Goal: Ask a question

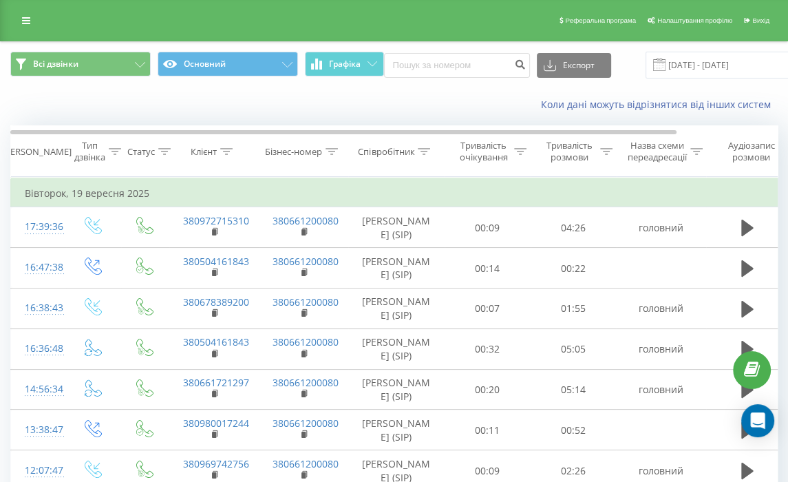
click at [355, 106] on div "Коли дані можуть відрізнятися від інших систем" at bounding box center [541, 105] width 491 height 14
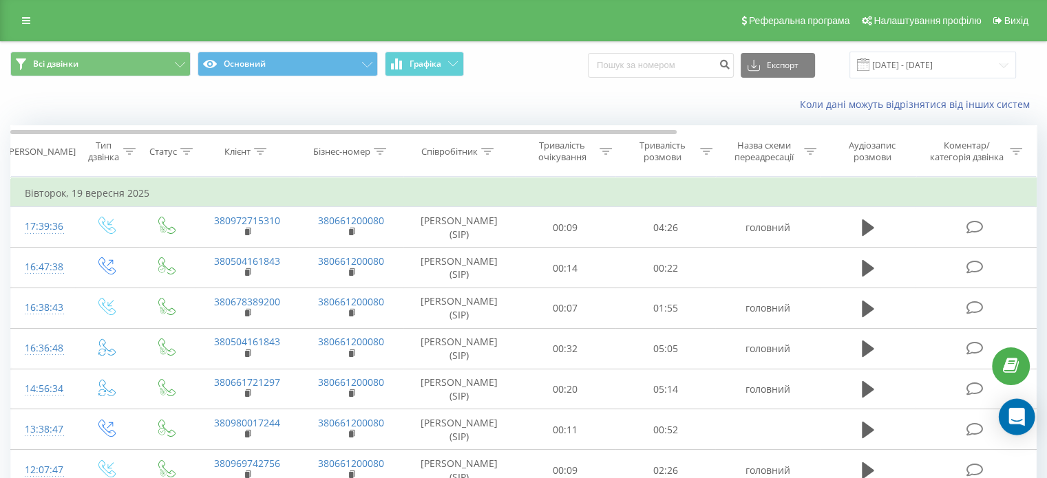
click at [787, 421] on icon "Відкрити Intercom Messenger" at bounding box center [1016, 417] width 16 height 18
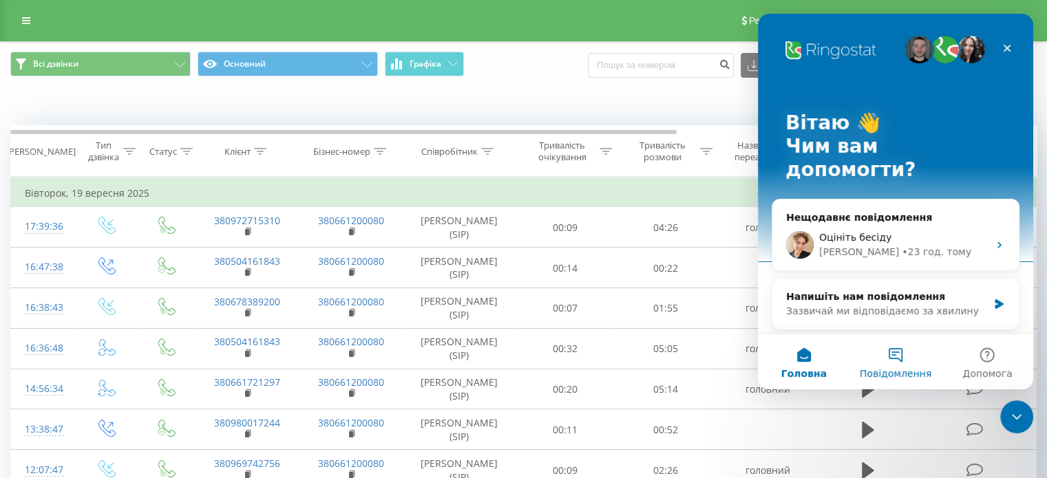
click at [787, 346] on button "Повідомлення" at bounding box center [895, 361] width 92 height 55
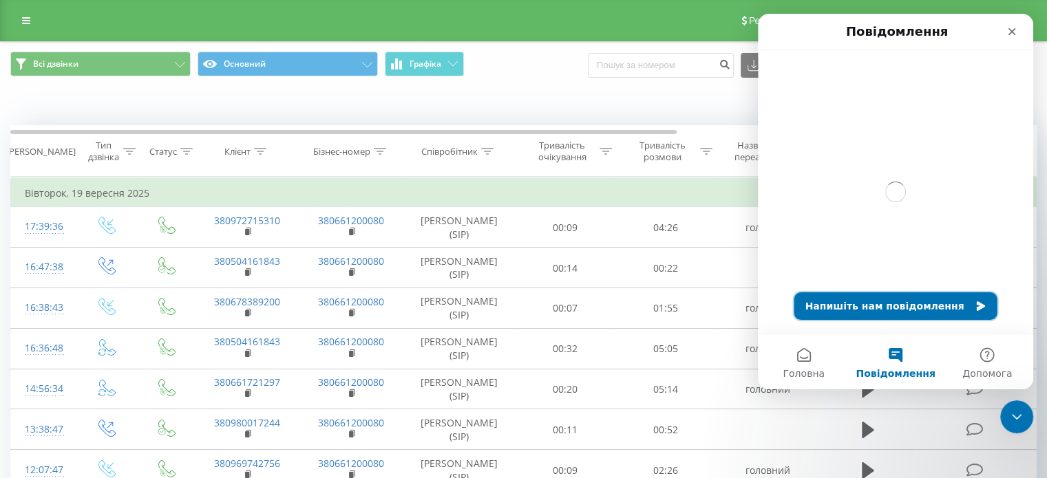
click at [787, 310] on button "Напишіть нам повідомлення" at bounding box center [895, 307] width 203 height 28
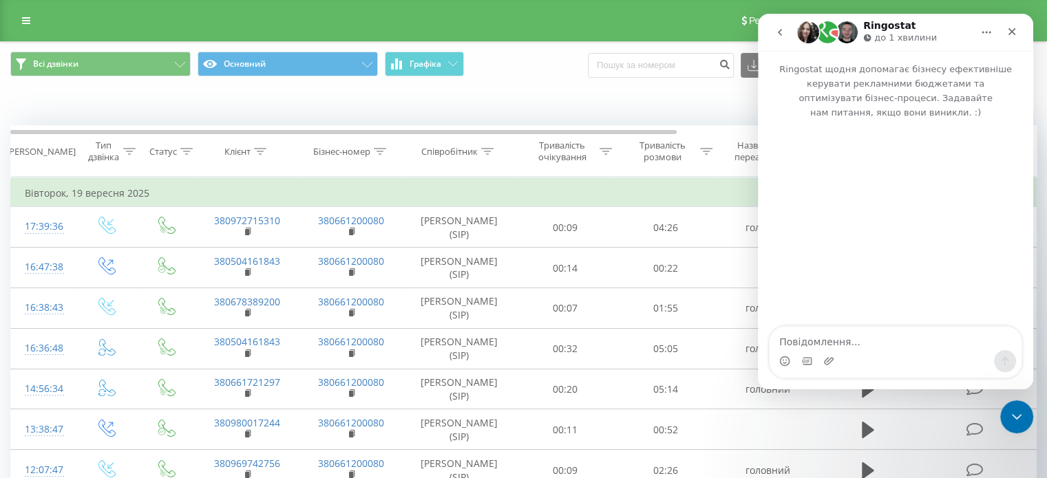
click at [787, 341] on textarea "Повідомлення..." at bounding box center [895, 338] width 252 height 23
type textarea "добрий день"
type textarea "є"
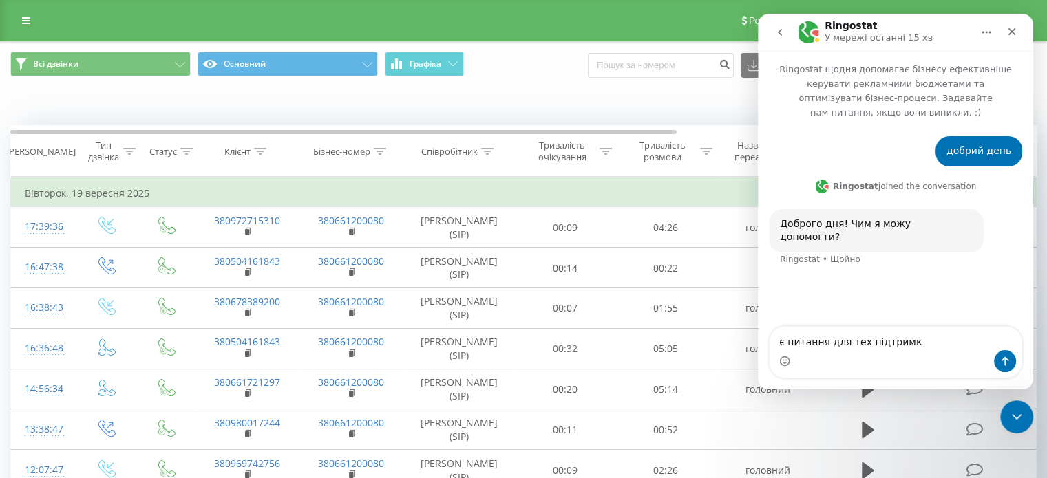
type textarea "є питання для тех підтримки"
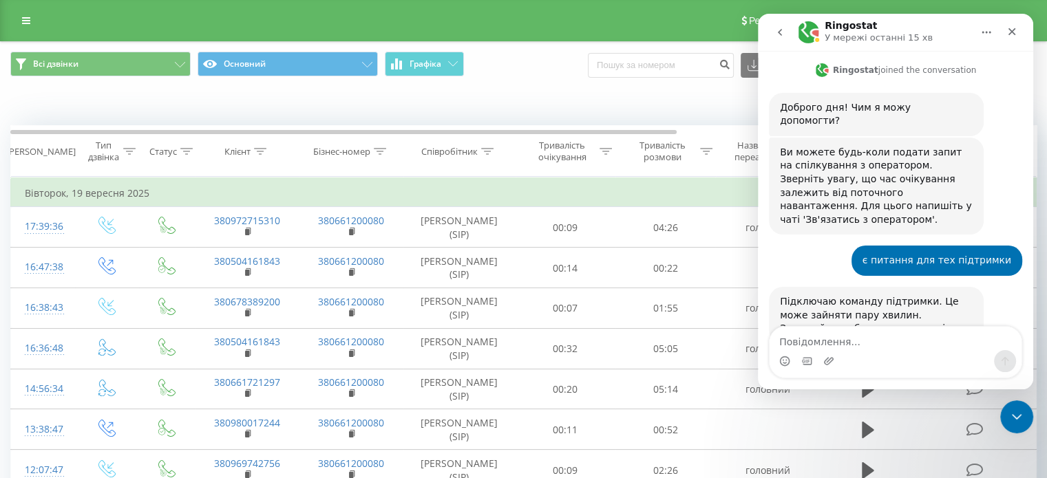
scroll to position [120, 0]
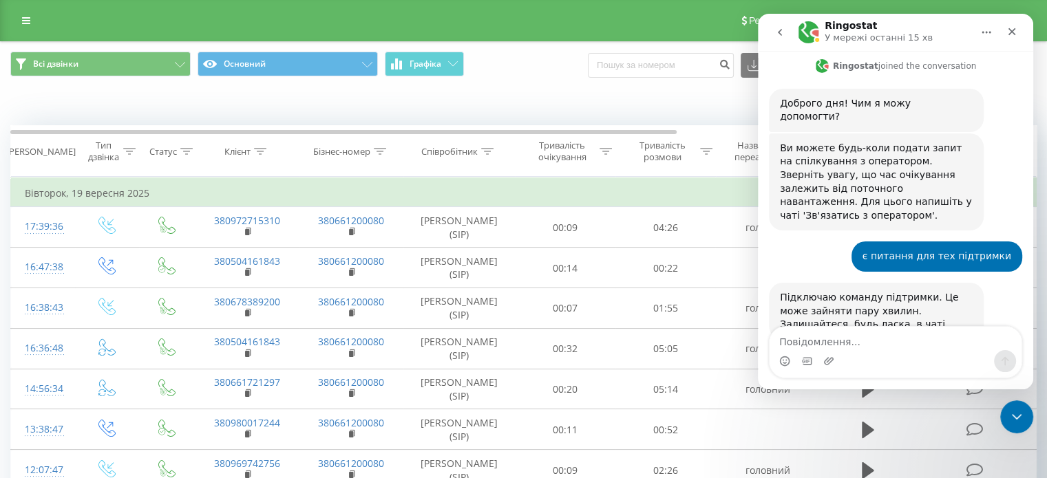
click at [787, 345] on textarea "Повідомлення..." at bounding box center [895, 338] width 252 height 23
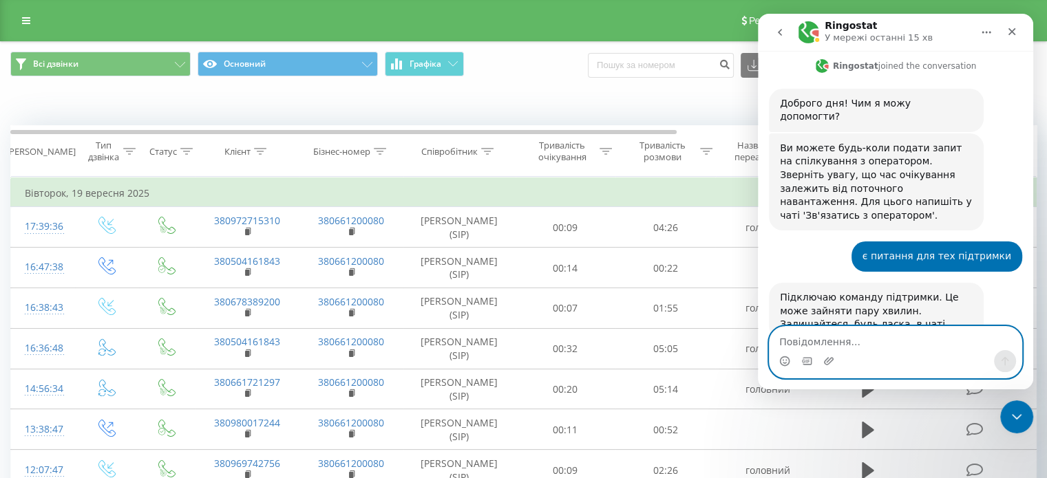
drag, startPoint x: 879, startPoint y: 341, endPoint x: 897, endPoint y: 327, distance: 22.6
click at [787, 341] on textarea "Повідомлення..." at bounding box center [895, 338] width 252 height 23
drag, startPoint x: 781, startPoint y: 343, endPoint x: 783, endPoint y: 337, distance: 7.2
click at [783, 337] on textarea "добрий день" at bounding box center [895, 338] width 252 height 23
drag, startPoint x: 851, startPoint y: 327, endPoint x: 851, endPoint y: 337, distance: 9.6
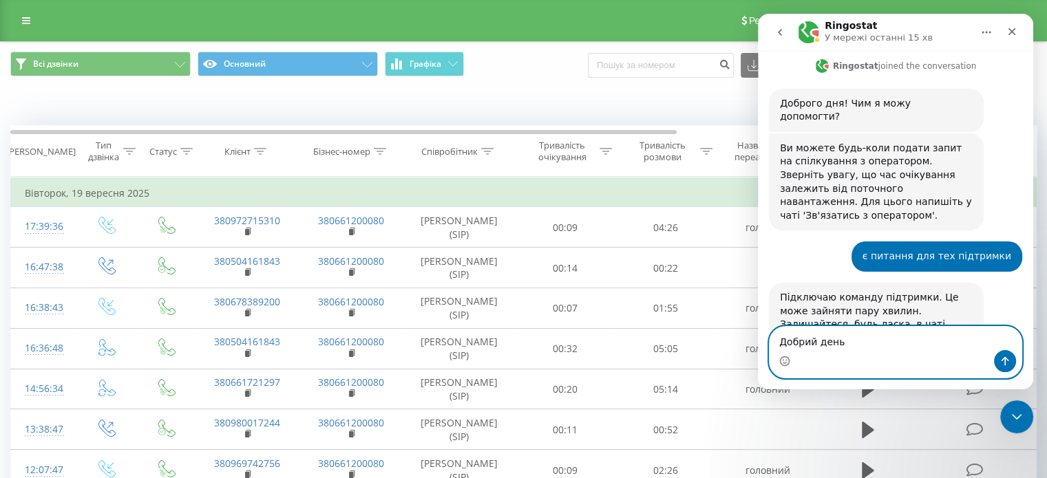
click at [787, 328] on textarea "Добрий день" at bounding box center [895, 338] width 252 height 23
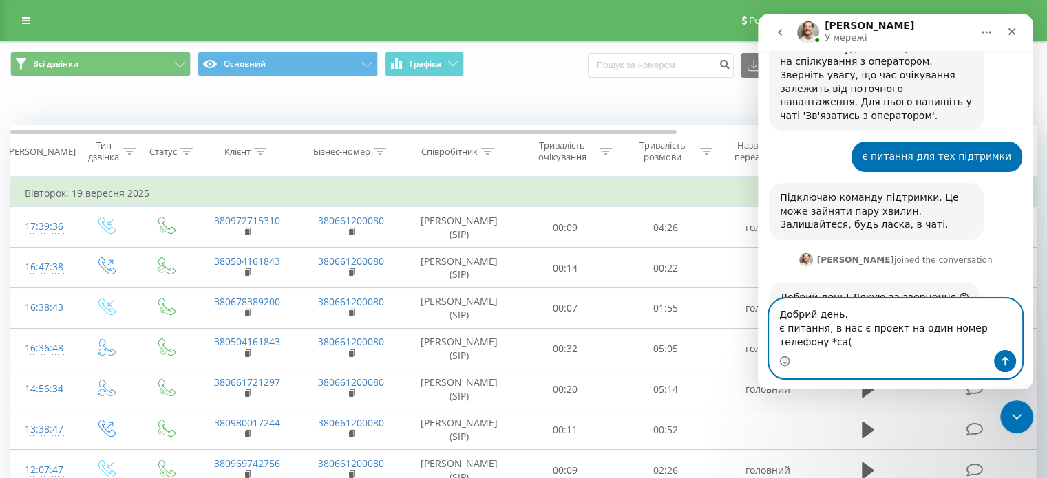
scroll to position [234, 0]
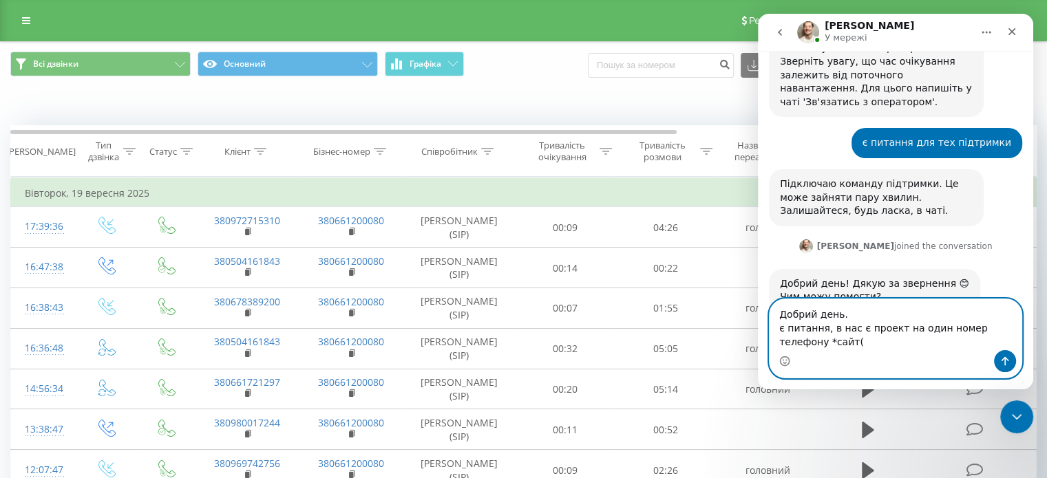
click at [778, 328] on textarea "Добрий день. є питання, в нас є проект на один номер телефону *сайт(" at bounding box center [895, 324] width 252 height 51
click at [782, 343] on textarea "Добрий день. є питання, в нас є проект на один номер телефону *сайт(" at bounding box center [895, 324] width 252 height 51
click at [787, 345] on textarea "Добрий день. є питання, в нас є проект на один номер телефону (сайт(" at bounding box center [895, 324] width 252 height 51
click at [787, 346] on textarea "Добрий день. є питання, в нас є проект на один номер телефону (сайт(" at bounding box center [895, 324] width 252 height 51
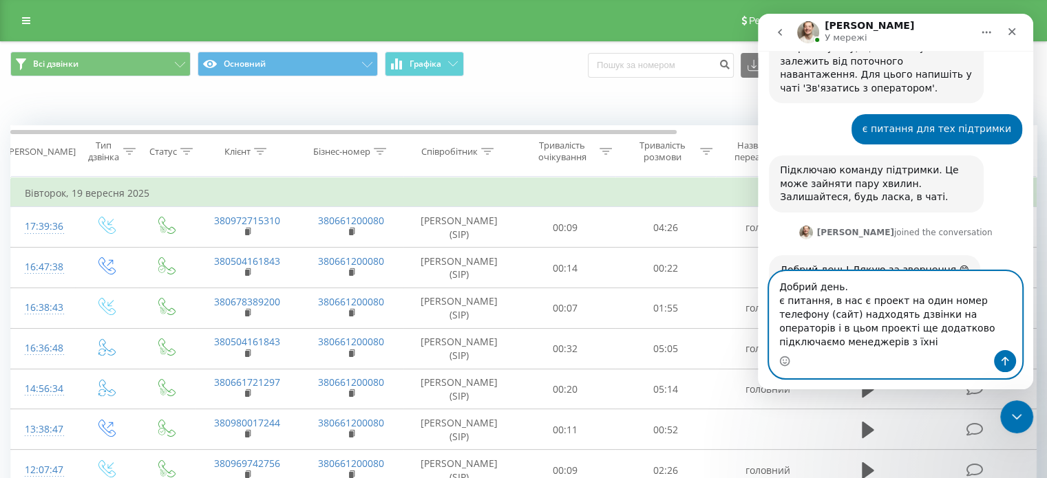
scroll to position [262, 0]
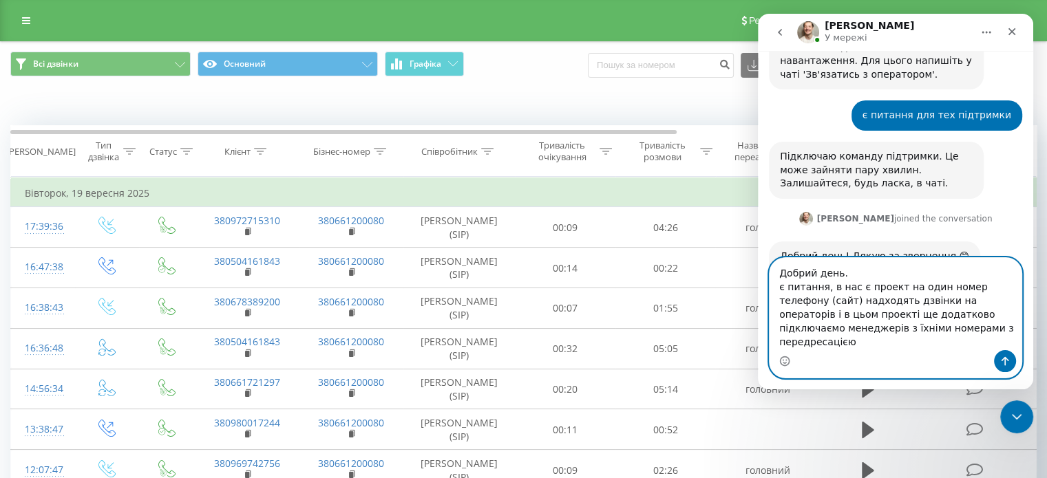
drag, startPoint x: 948, startPoint y: 346, endPoint x: 776, endPoint y: 328, distance: 172.9
click at [776, 328] on textarea "Добрий день. є питання, в нас є проект на один номер телефону (сайт) надходять …" at bounding box center [895, 304] width 252 height 92
click at [787, 327] on textarea "Добрий день. є питання, в нас є проект на один номер телефону (сайт) надходять …" at bounding box center [895, 304] width 252 height 92
click at [787, 346] on textarea "Добрий день. є питання, в нас є проект на один номер телефону (сайт) надходять …" at bounding box center [895, 304] width 252 height 92
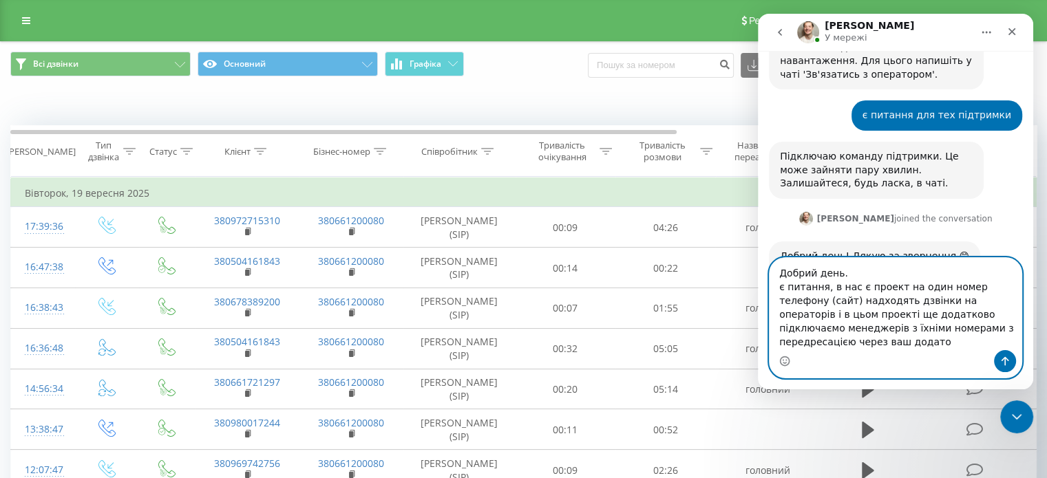
type textarea "Добрий день. є питання, в нас є проект на один номер телефону (сайт) надходять …"
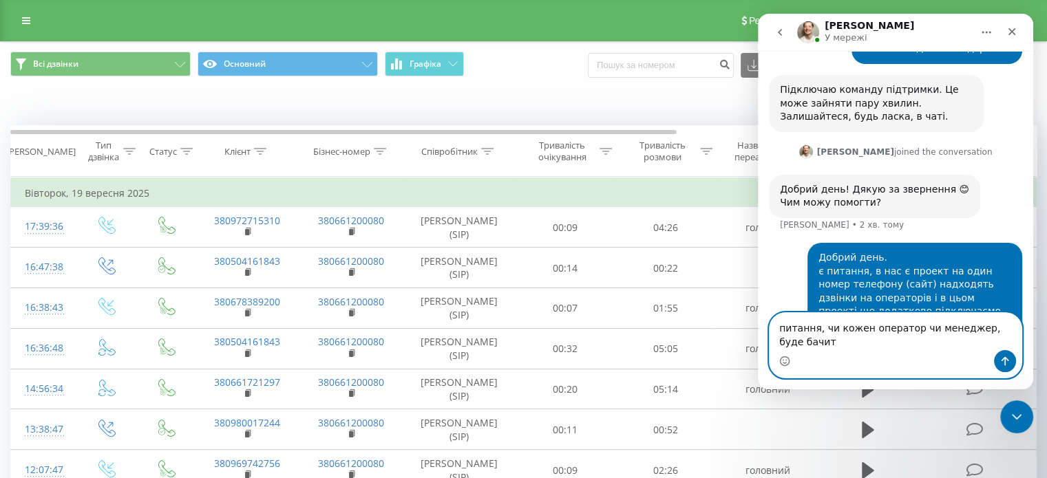
scroll to position [342, 0]
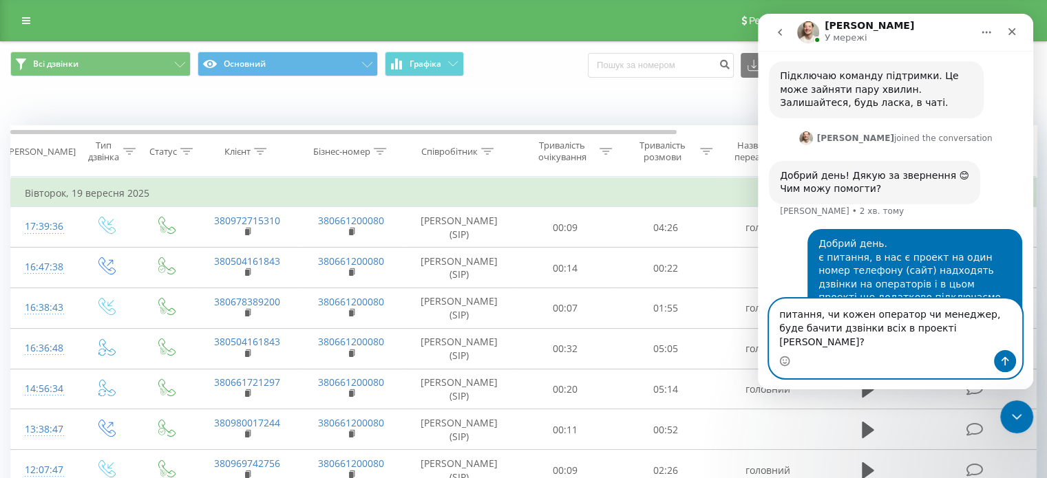
click at [787, 342] on textarea "питання, чи кожен оператор чи менеджер, буде бачити дзвінки всіх в проекті [PER…" at bounding box center [895, 324] width 252 height 51
click at [787, 343] on textarea "питання, чи кожен оператор чи менеджер, буде бачити дзвінки всіх в проекті [PER…" at bounding box center [895, 324] width 252 height 51
type textarea "питання, чи кожен оператор чи менеджер, буде бачити дзвінки всіх в проекті [PER…"
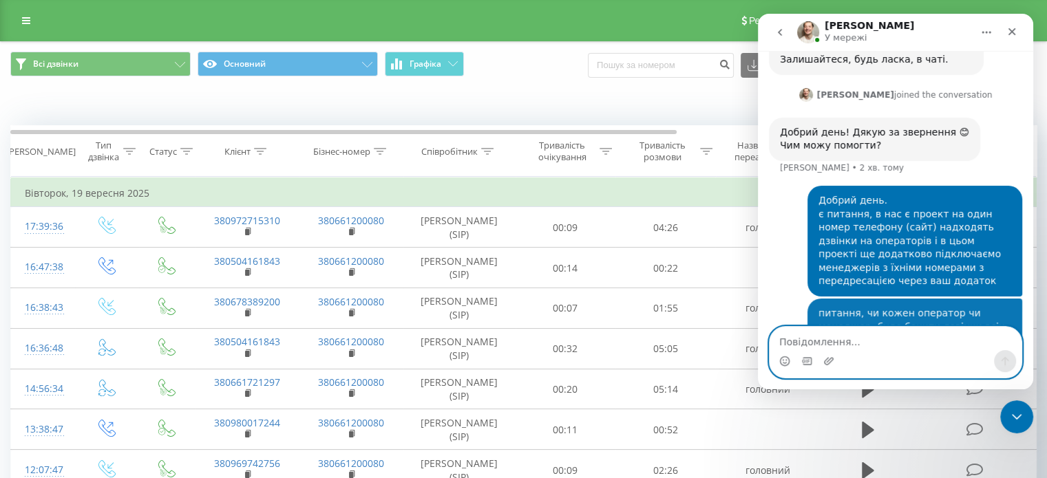
scroll to position [387, 0]
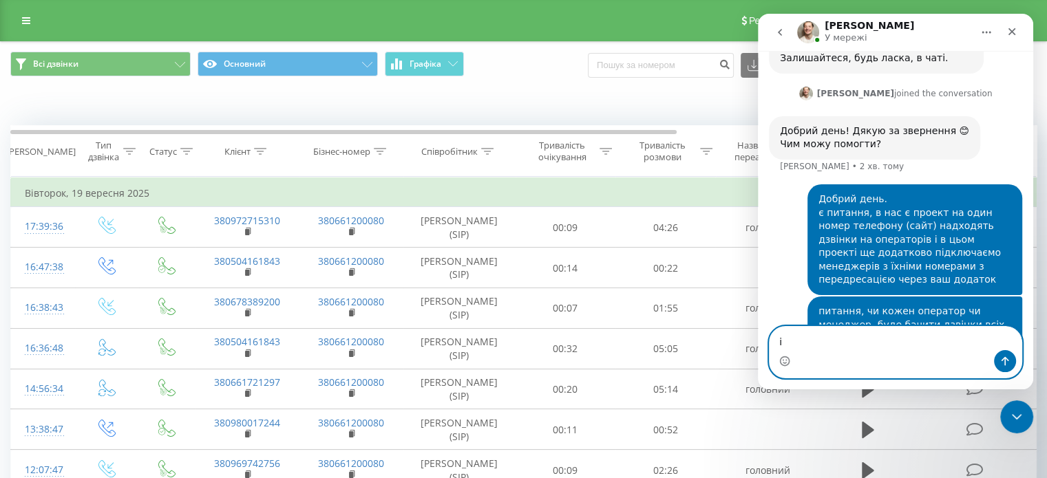
type textarea "і"
type textarea "маю на увазі бачити і слухати"
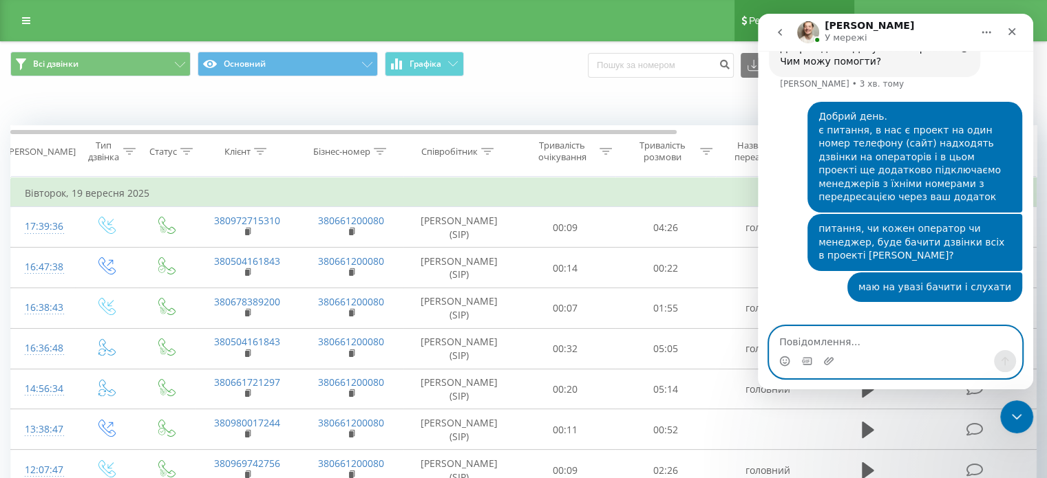
scroll to position [471, 0]
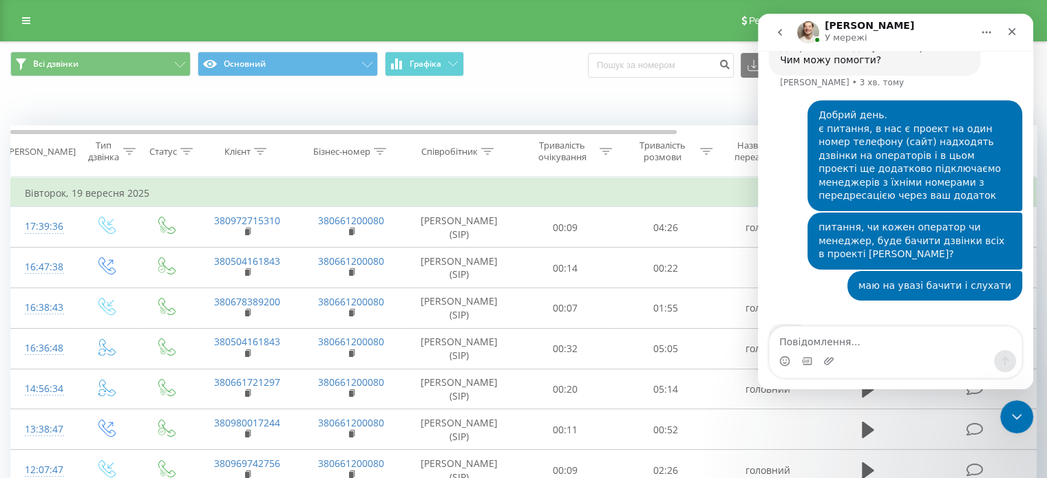
click at [507, 79] on div "Всі дзвінки Основний Графіка Експорт .csv .xls .xlsx [DATE] - [DATE]" at bounding box center [523, 65] width 1045 height 46
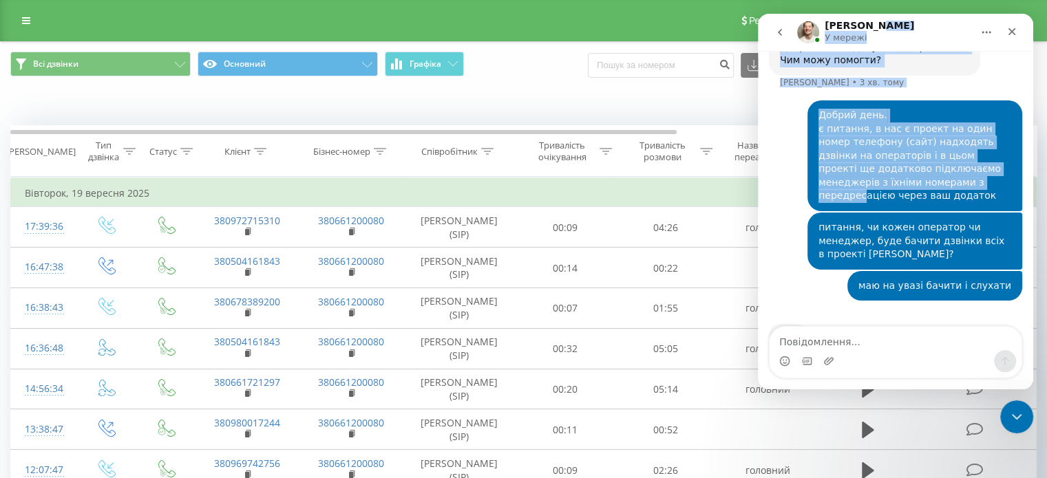
drag, startPoint x: 881, startPoint y: 27, endPoint x: 920, endPoint y: 87, distance: 72.2
click at [787, 138] on div "[PERSON_NAME] У мережі Ringostat щодня допомагає бізнесу ефективніше керувати р…" at bounding box center [895, 202] width 275 height 376
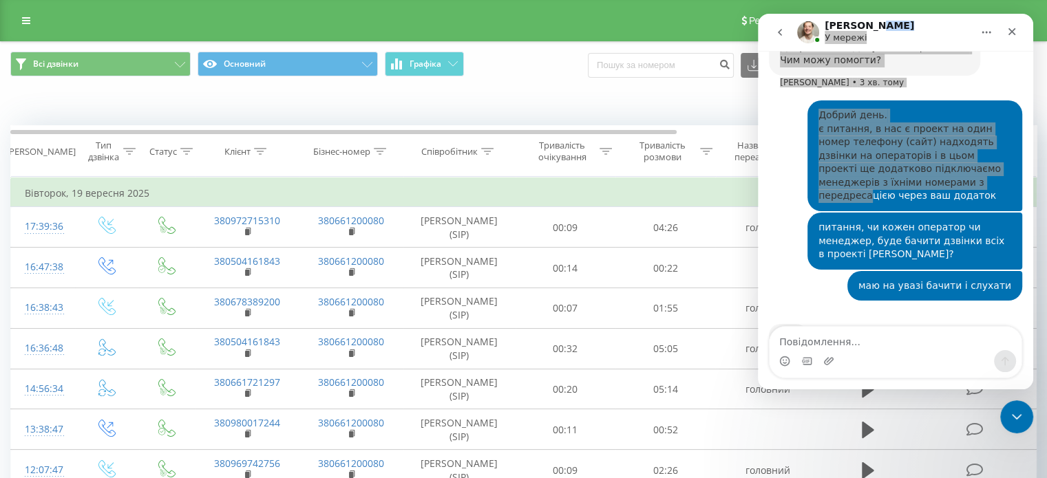
drag, startPoint x: 354, startPoint y: 19, endPoint x: 113, endPoint y: 14, distance: 241.6
click at [787, 411] on icon "Закрити програму для спілкування Intercom" at bounding box center [1014, 415] width 17 height 17
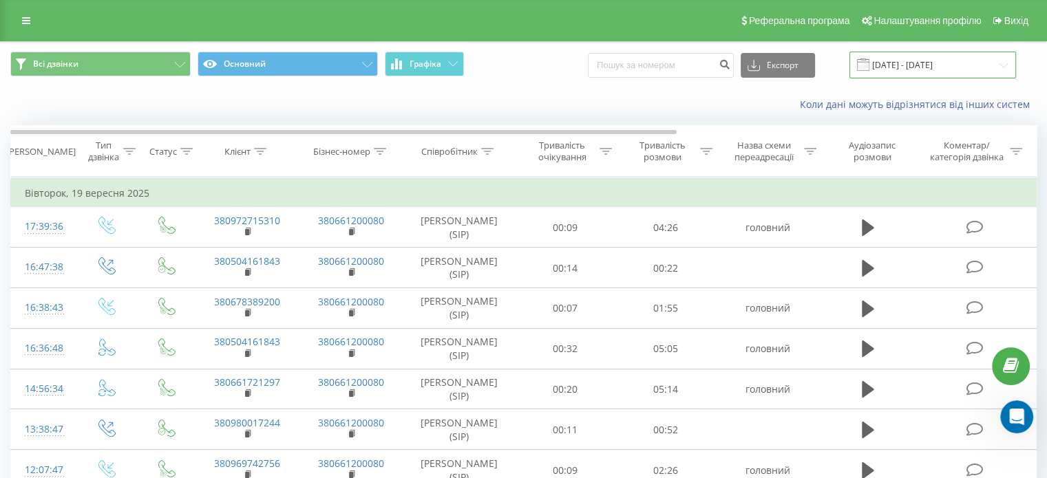
click at [787, 67] on input "[DATE] - [DATE]" at bounding box center [932, 65] width 167 height 27
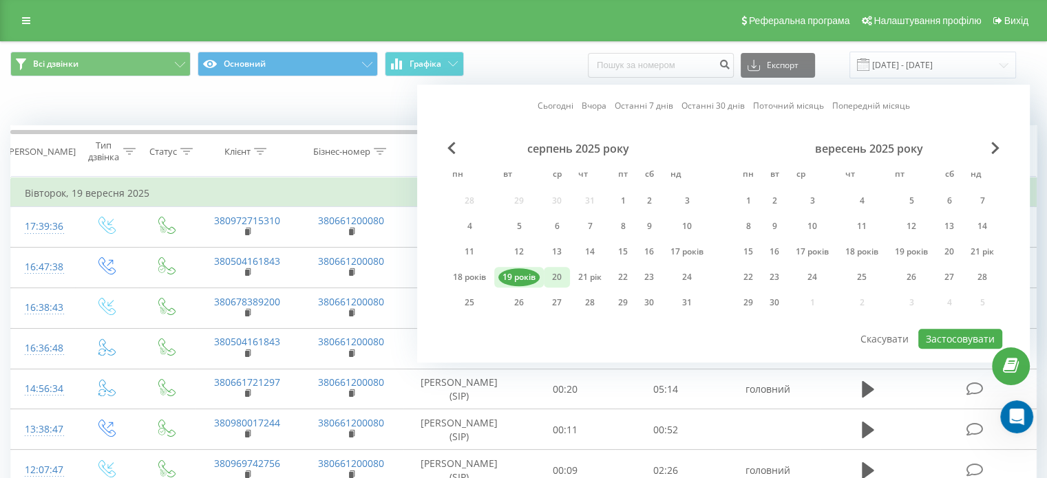
click at [552, 275] on font "20" at bounding box center [557, 277] width 10 height 12
click at [557, 274] on font "20" at bounding box center [557, 277] width 10 height 12
click at [787, 334] on font "Застосовувати" at bounding box center [960, 338] width 69 height 13
type input "[DATE] - [DATE]"
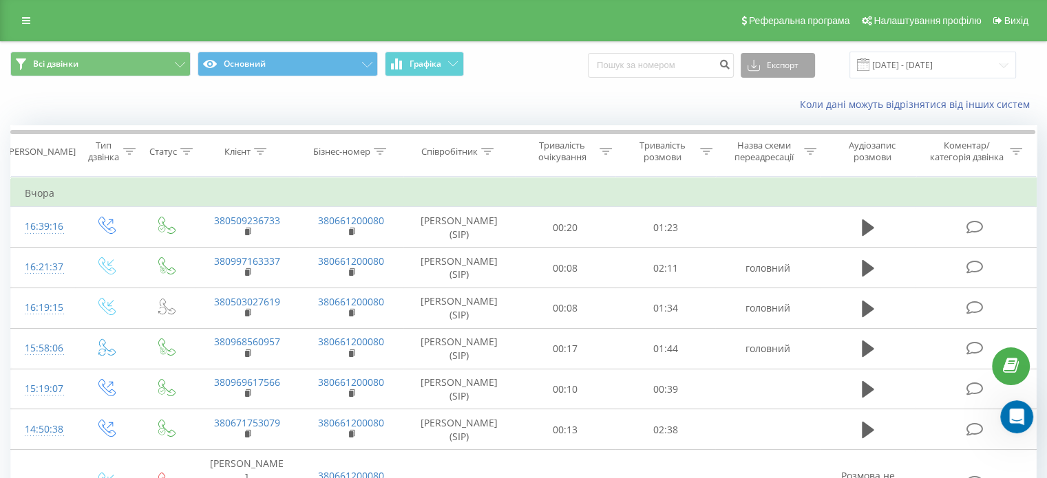
click at [787, 67] on font "Експорт" at bounding box center [783, 65] width 32 height 12
click at [767, 116] on font ".xls" at bounding box center [759, 115] width 15 height 13
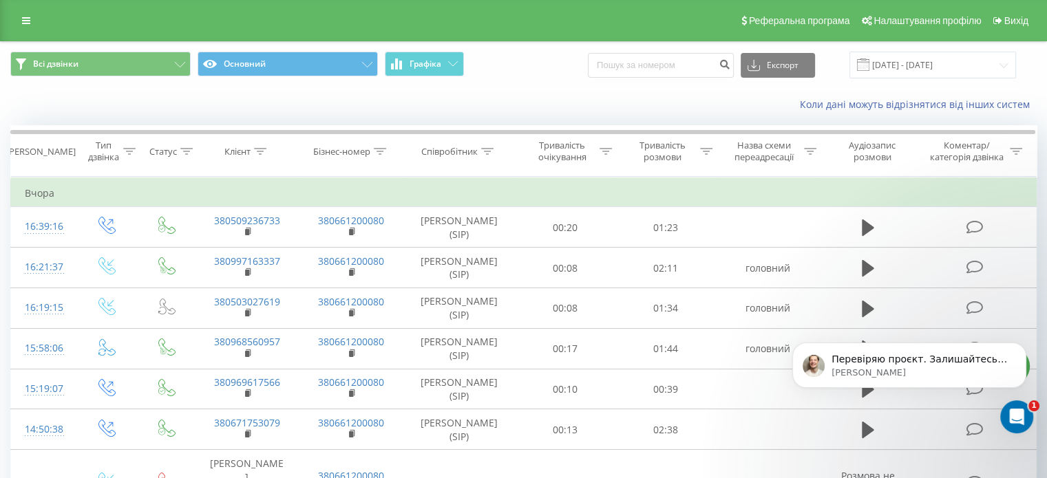
click at [89, 104] on div "Коли дані можуть відрізнятися від інших систем" at bounding box center [523, 104] width 1045 height 33
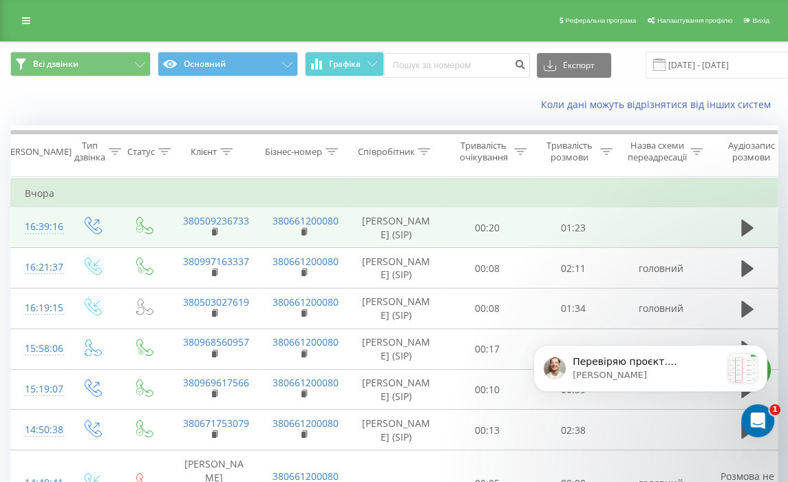
scroll to position [1038, 0]
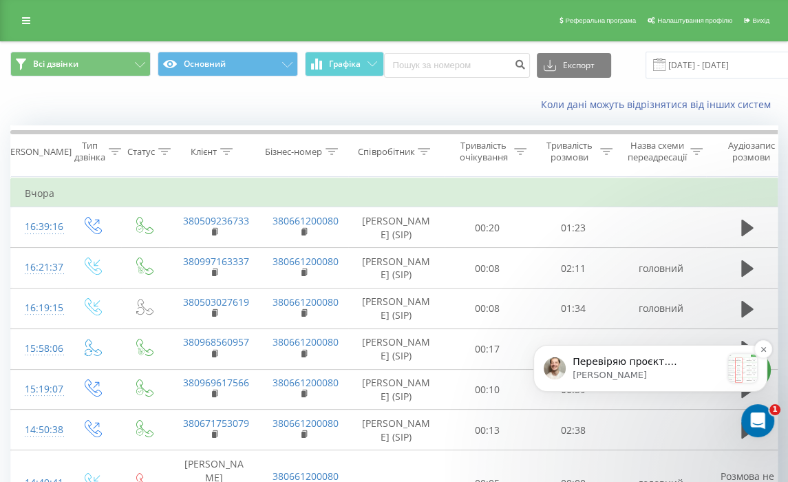
click at [705, 374] on p "[PERSON_NAME]" at bounding box center [647, 375] width 149 height 12
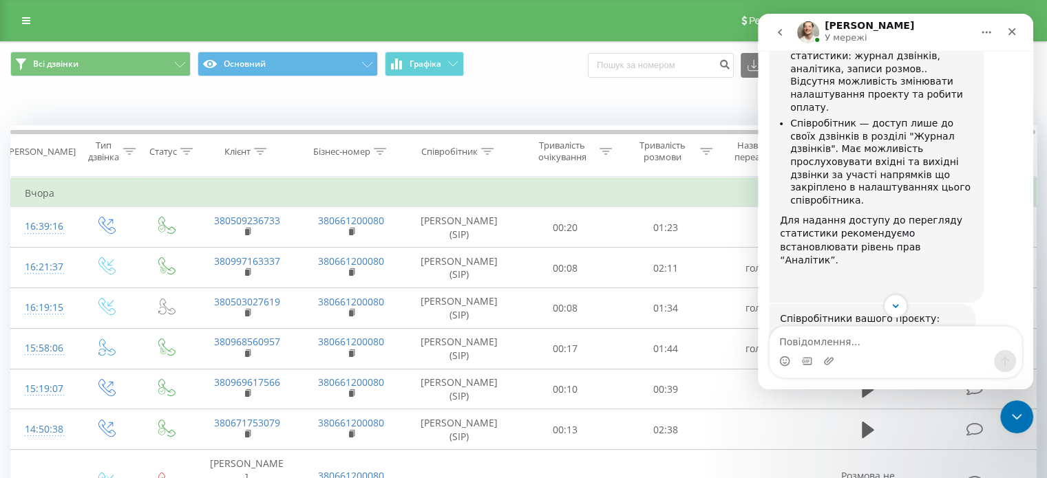
scroll to position [1064, 0]
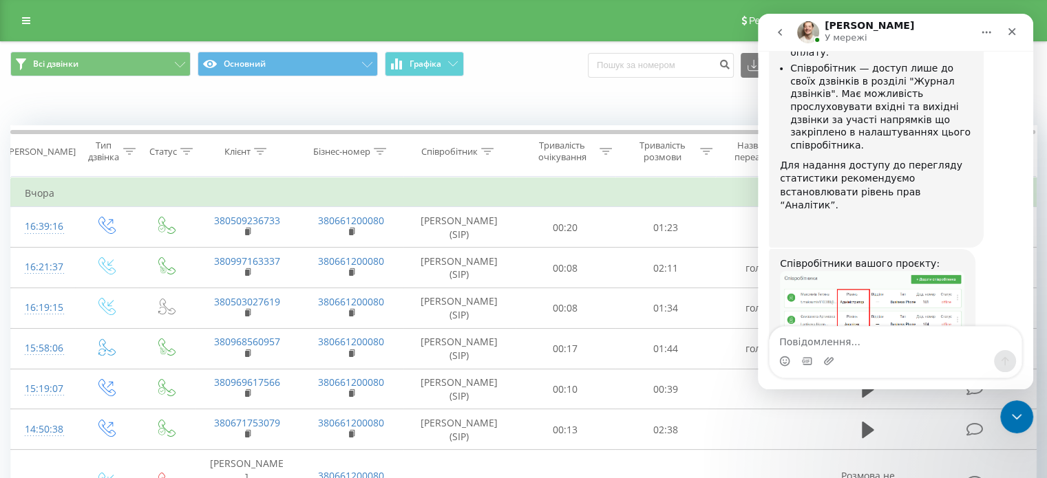
click at [787, 271] on img "Vladyslav каже…" at bounding box center [872, 340] width 184 height 138
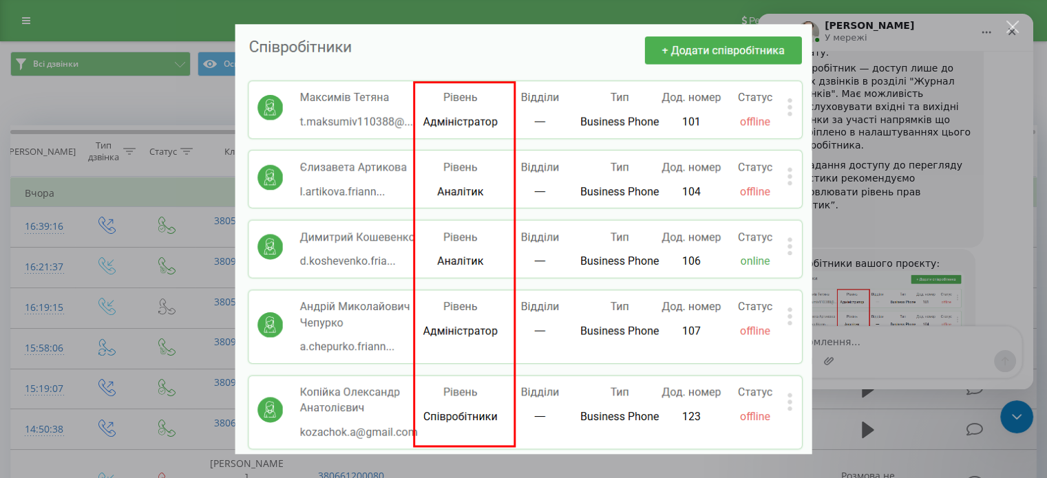
click at [787, 21] on div "Закрити" at bounding box center [1012, 27] width 13 height 13
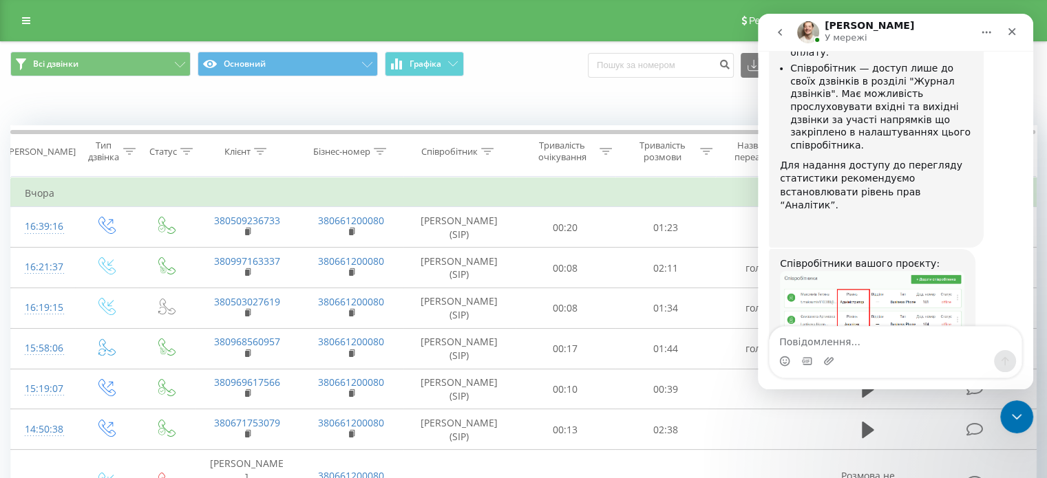
drag, startPoint x: 873, startPoint y: 334, endPoint x: 1001, endPoint y: 145, distance: 229.5
click at [787, 249] on div "Співробітники вашого проєкту: [PERSON_NAME]" at bounding box center [895, 348] width 253 height 198
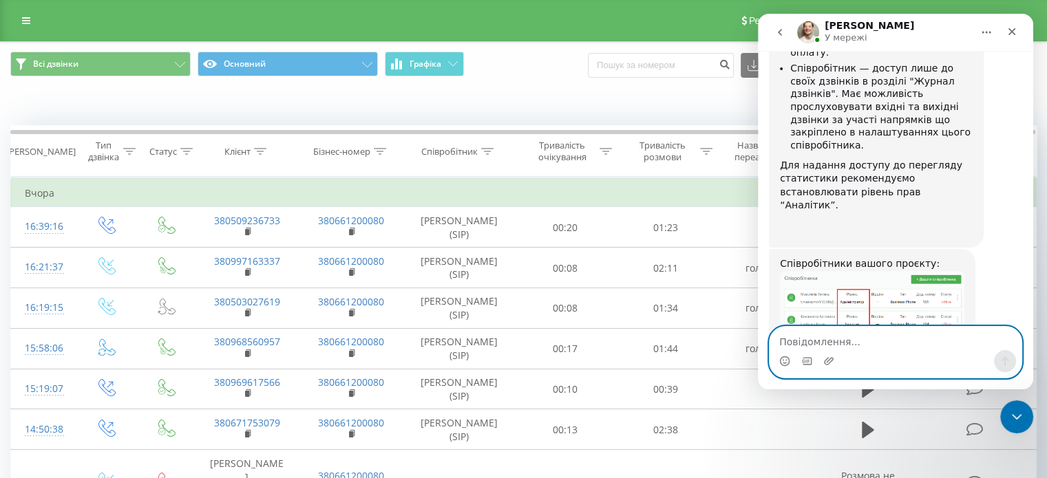
click at [787, 334] on textarea "Повідомлення..." at bounding box center [895, 338] width 252 height 23
type textarea "дякую"
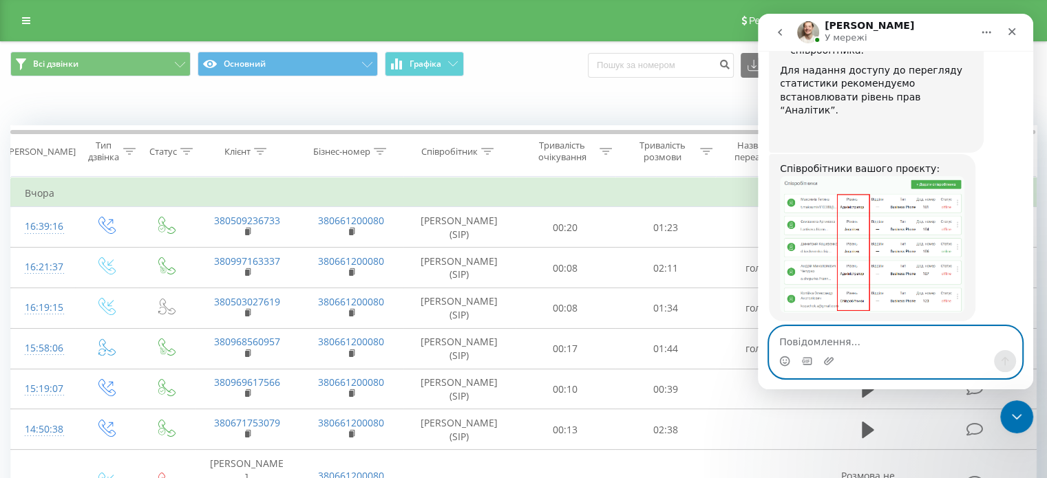
scroll to position [1, 0]
click at [787, 343] on textarea "Повідомлення..." at bounding box center [895, 338] width 252 height 23
click at [787, 341] on textarea "дякую розяснили" at bounding box center [895, 338] width 252 height 23
click at [787, 343] on textarea "дякую роз'яснили" at bounding box center [895, 338] width 252 height 23
type textarea "дякую роз'яснили"
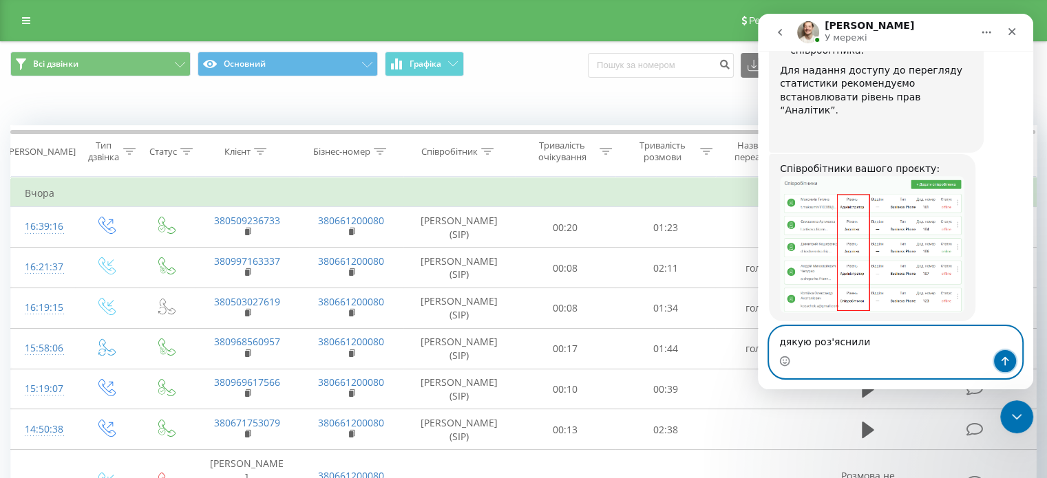
click at [787, 360] on icon "Надіслати повідомлення…" at bounding box center [1004, 361] width 11 height 11
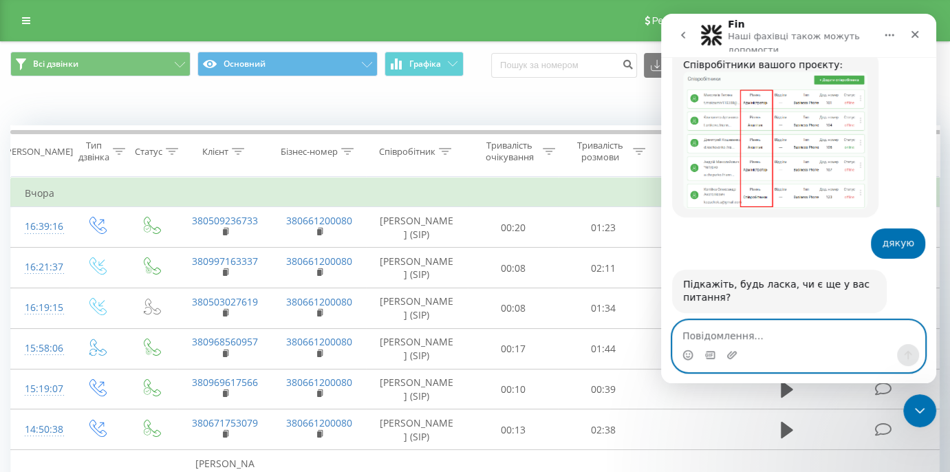
scroll to position [1586, 0]
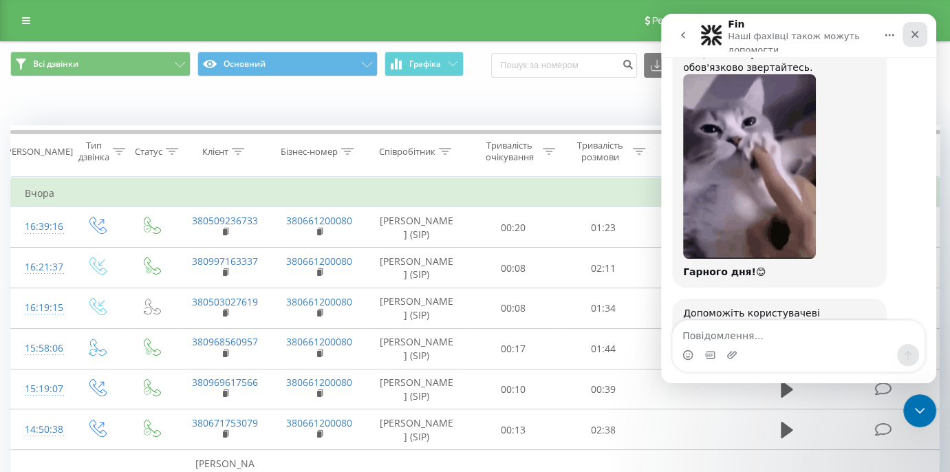
click at [787, 41] on div "Закрити" at bounding box center [915, 34] width 25 height 25
